Goal: Register for event/course

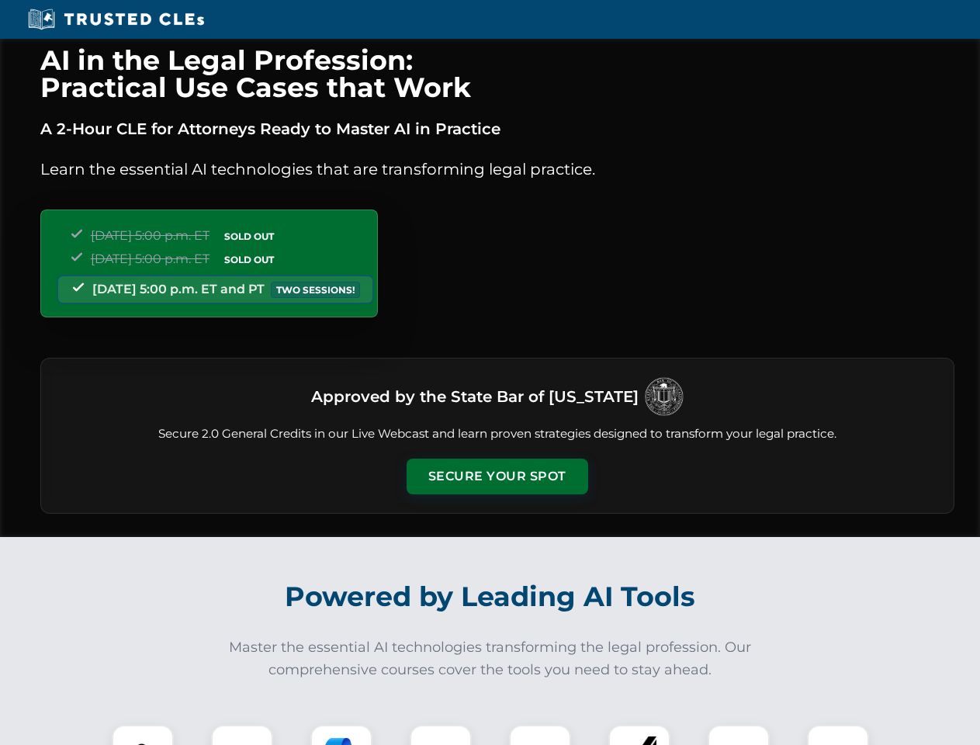
click at [497, 477] on button "Secure Your Spot" at bounding box center [498, 477] width 182 height 36
click at [143, 735] on img at bounding box center [142, 756] width 45 height 45
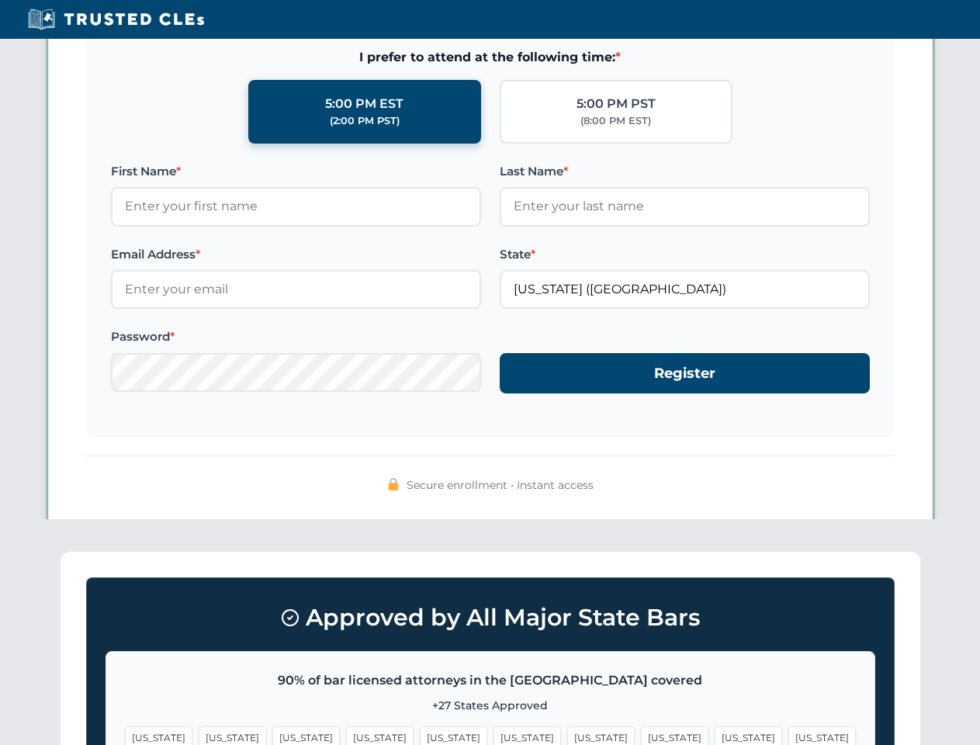
click at [567, 735] on span "[US_STATE]" at bounding box center [601, 738] width 68 height 23
click at [715, 735] on span "[US_STATE]" at bounding box center [749, 738] width 68 height 23
